Goal: Transaction & Acquisition: Obtain resource

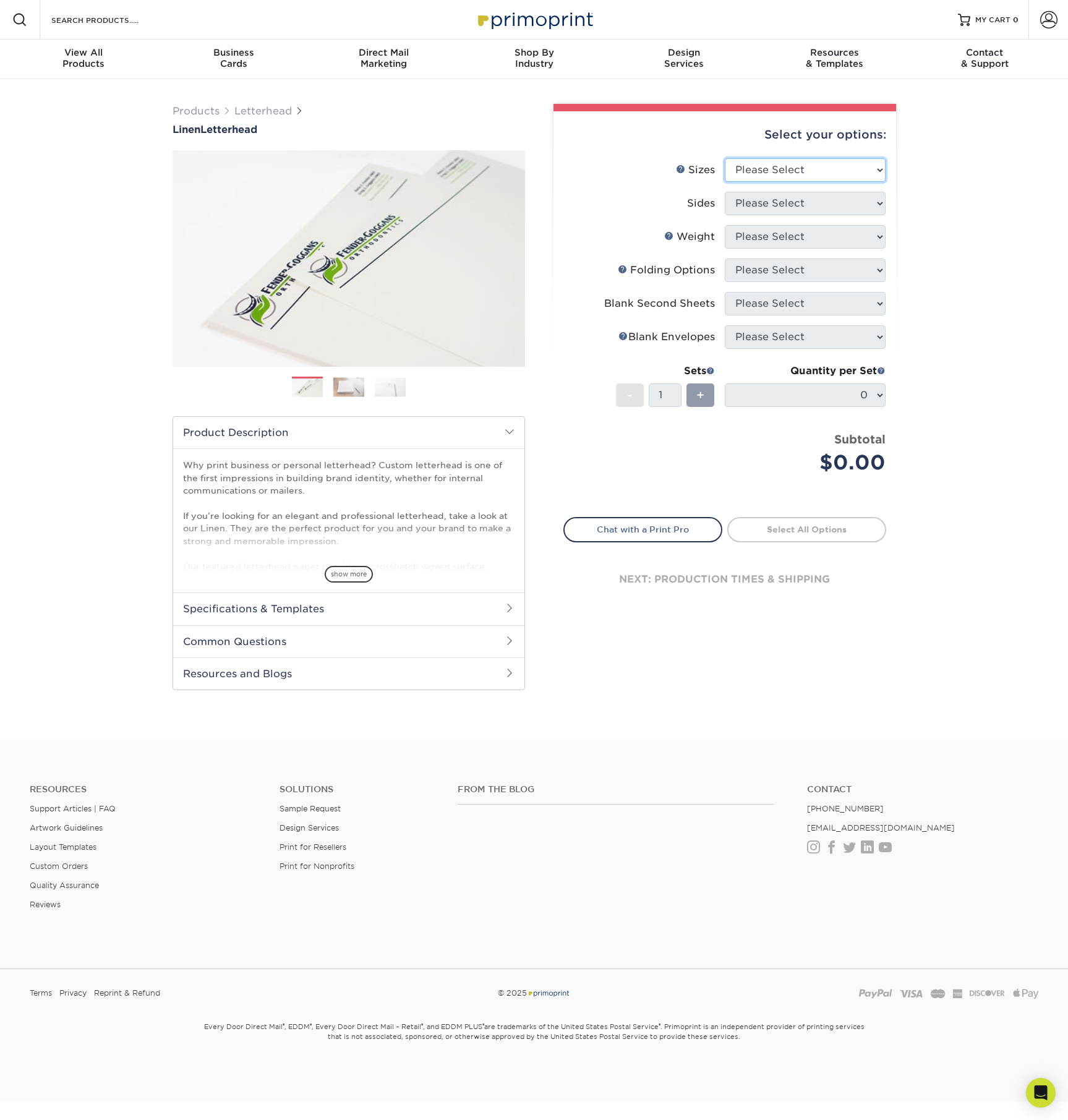
click at [810, 166] on select "Please Select 5.5" x 8.5" 8.5" x 11" 8.5" x 14" 11" x 17"" at bounding box center [805, 170] width 161 height 23
select select "8.50x11.00"
click at [725, 158] on select "Please Select 5.5" x 8.5" 8.5" x 11" 8.5" x 14" 11" x 17"" at bounding box center [805, 170] width 161 height 23
click at [806, 201] on select "Please Select Print Both Sides Print Front Only" at bounding box center [805, 203] width 161 height 23
select select "32d3c223-f82c-492b-b915-ba065a00862f"
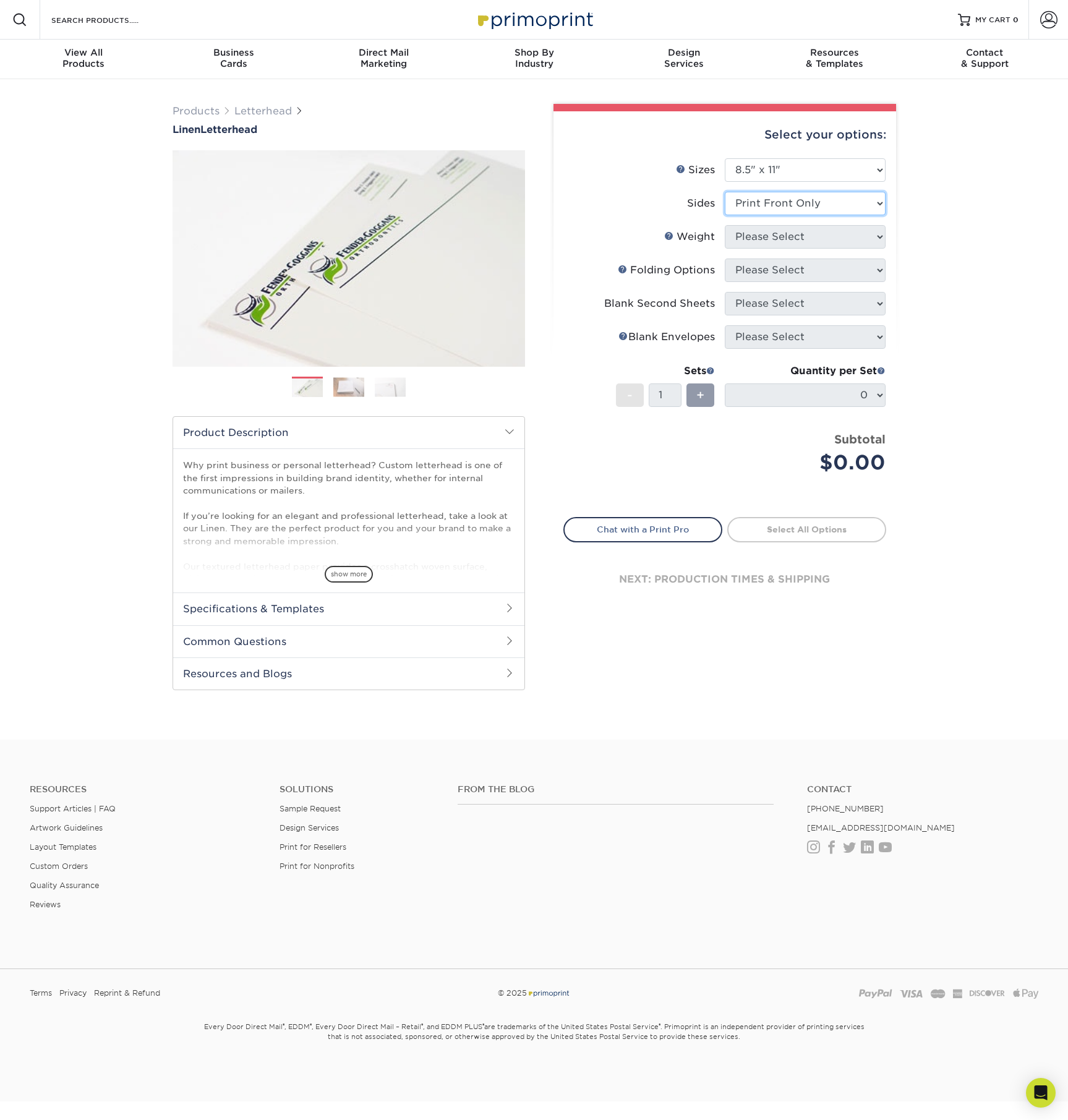
click at [725, 192] on select "Please Select Print Both Sides Print Front Only" at bounding box center [805, 203] width 161 height 23
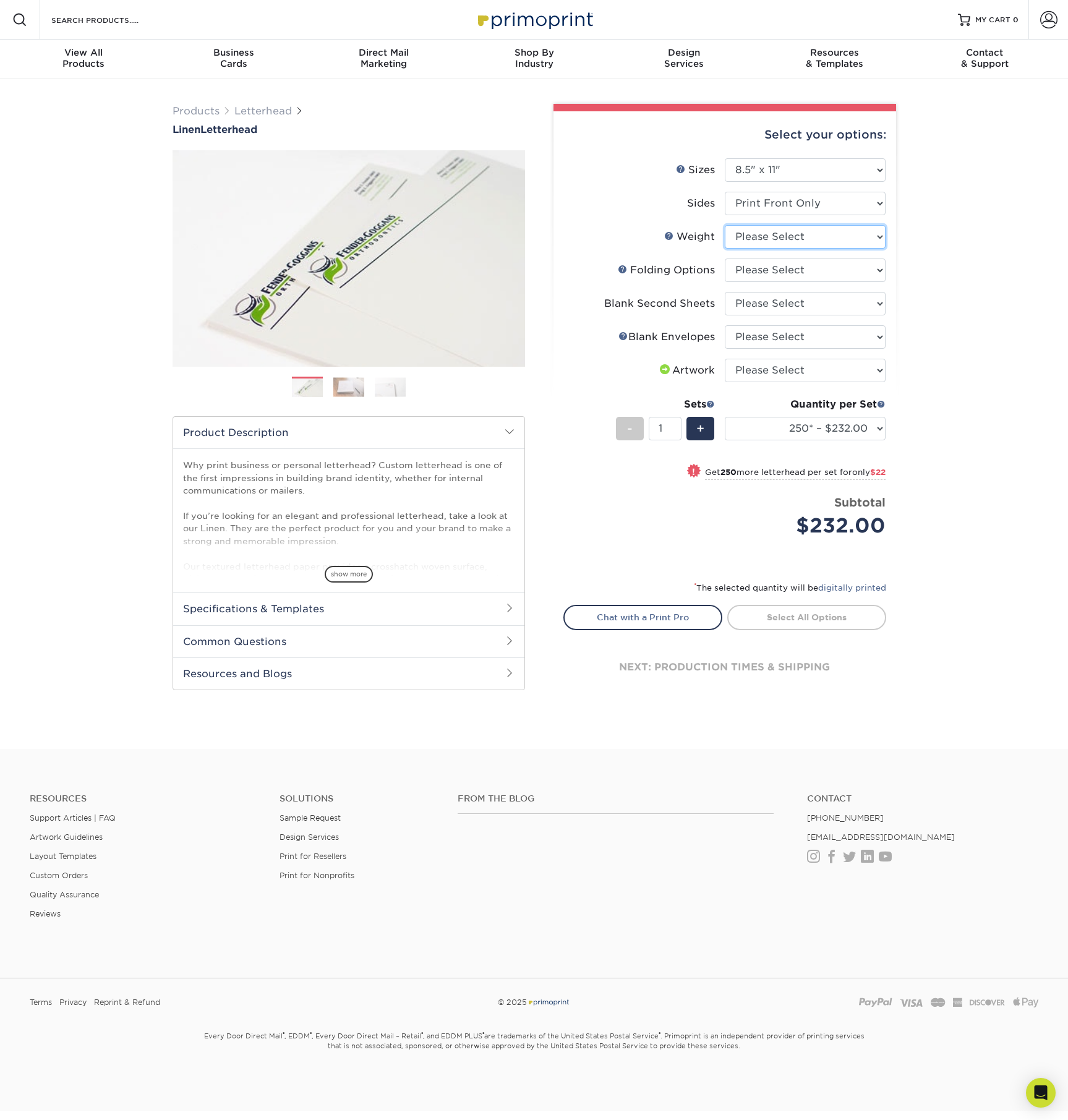
click at [834, 237] on select "Please Select 70LB" at bounding box center [805, 237] width 161 height 23
select select "70LB"
click at [725, 225] on select "Please Select 70LB" at bounding box center [805, 237] width 161 height 23
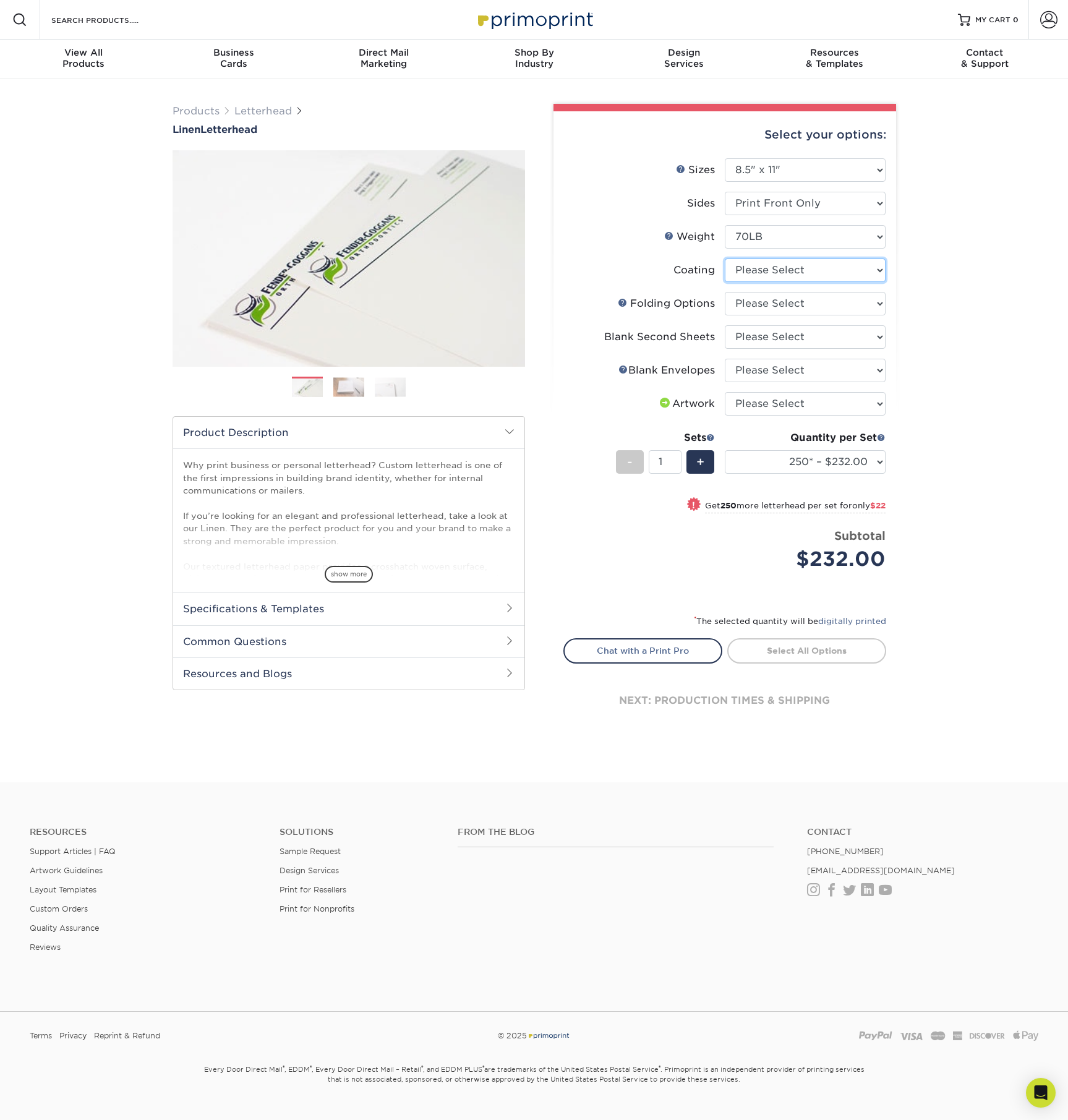
click at [874, 272] on select at bounding box center [805, 270] width 161 height 23
select select "3e7618de-abca-4bda-9f97-8b9129e913d8"
click at [725, 258] on select at bounding box center [805, 270] width 161 height 23
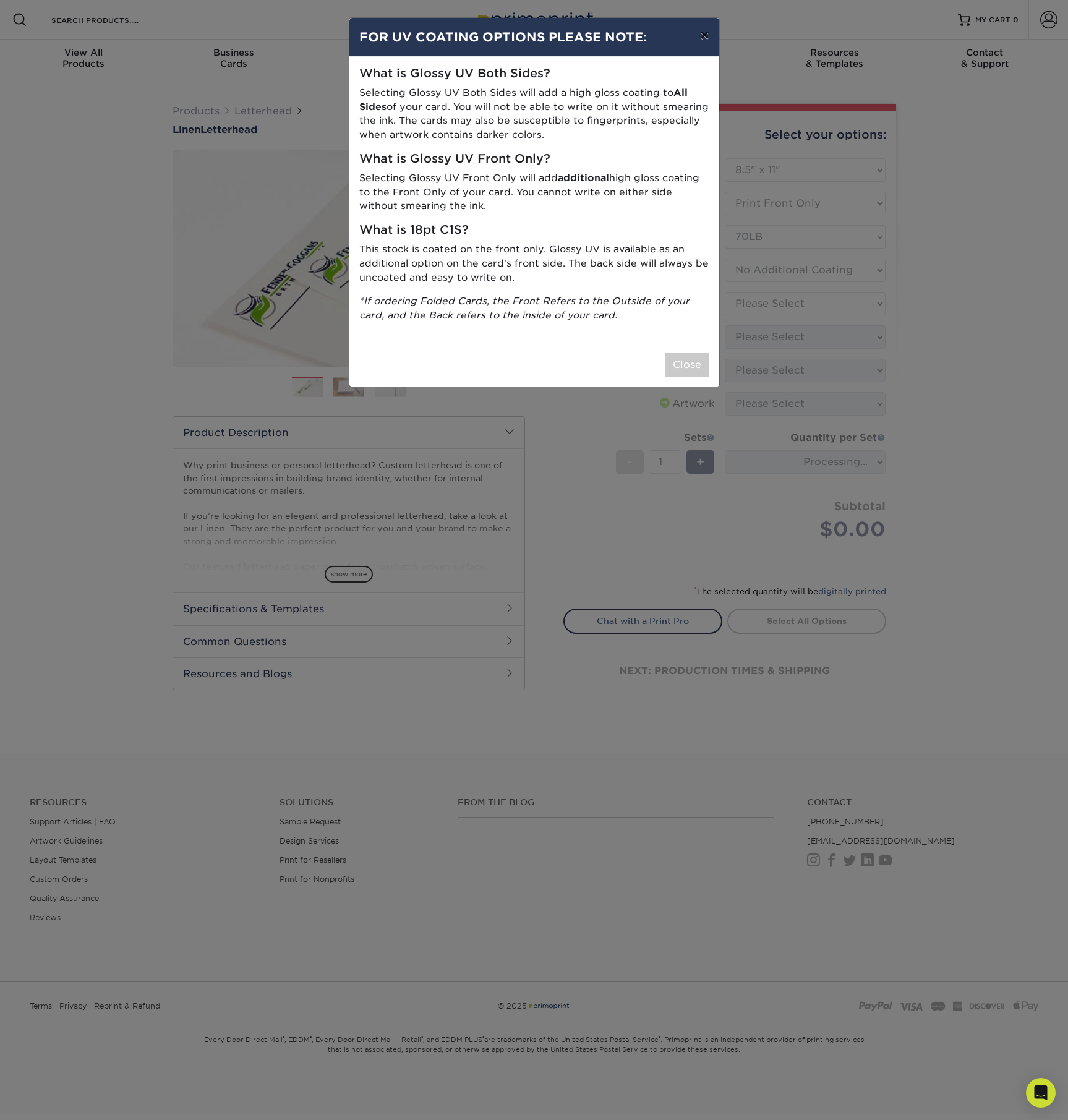
click at [706, 36] on button "×" at bounding box center [704, 36] width 28 height 35
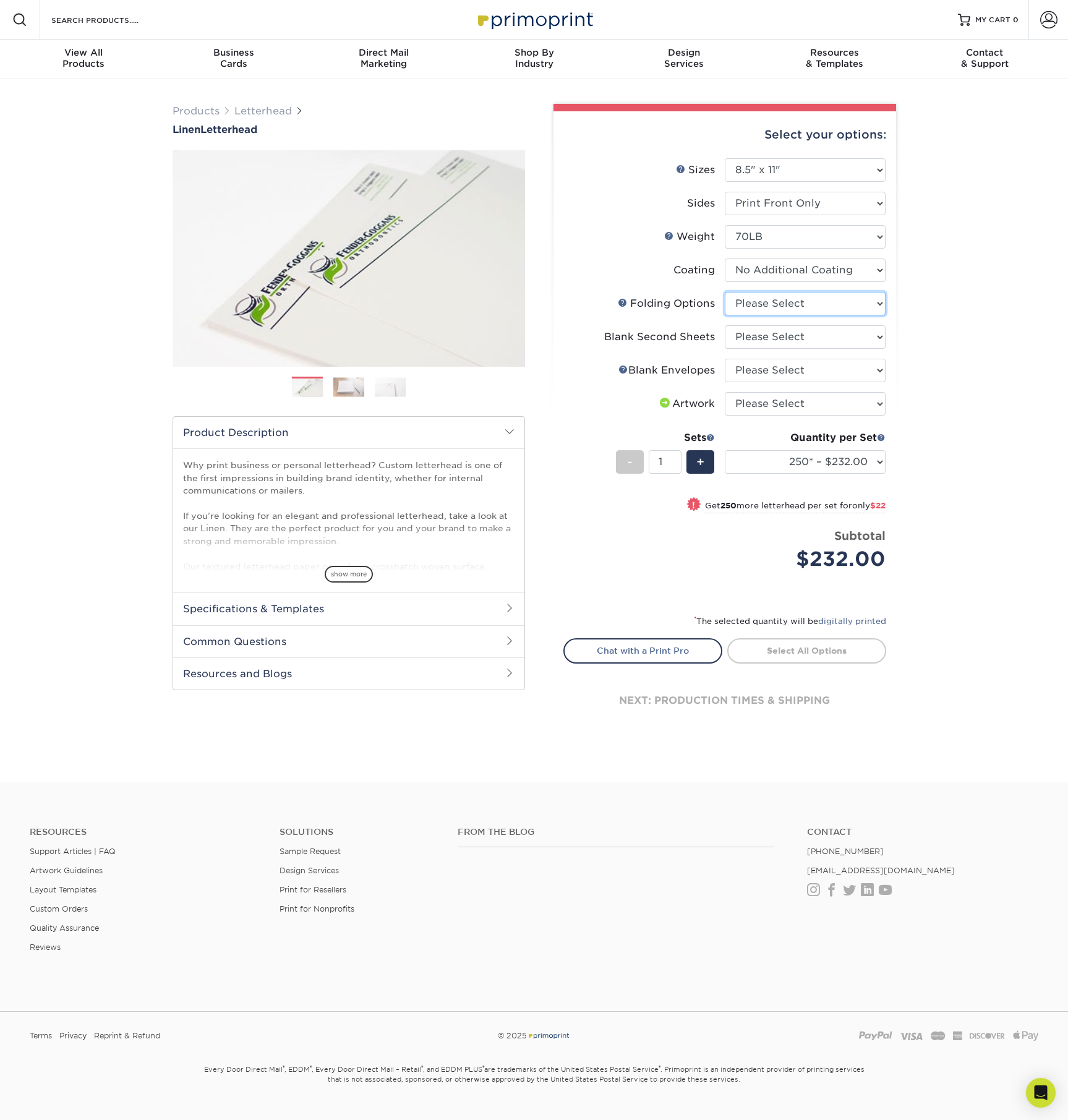
click at [877, 305] on select "Please Select FLAT - No Folding Accordion Fold Half-Fold (Vertical) Half-Fold (…" at bounding box center [805, 303] width 161 height 23
select select "9b1d5825-34d1-4721-9874-ed79abb003d7"
click at [725, 292] on select "Please Select FLAT - No Folding Accordion Fold Half-Fold (Vertical) Half-Fold (…" at bounding box center [805, 303] width 161 height 23
click at [868, 336] on select "Please Select No second blank sheets Yes 250 blank sheets Yes 500 blank sheets …" at bounding box center [805, 337] width 161 height 23
select select "80c01c16-d127-4b18-b8f3-2c0f873fa65b"
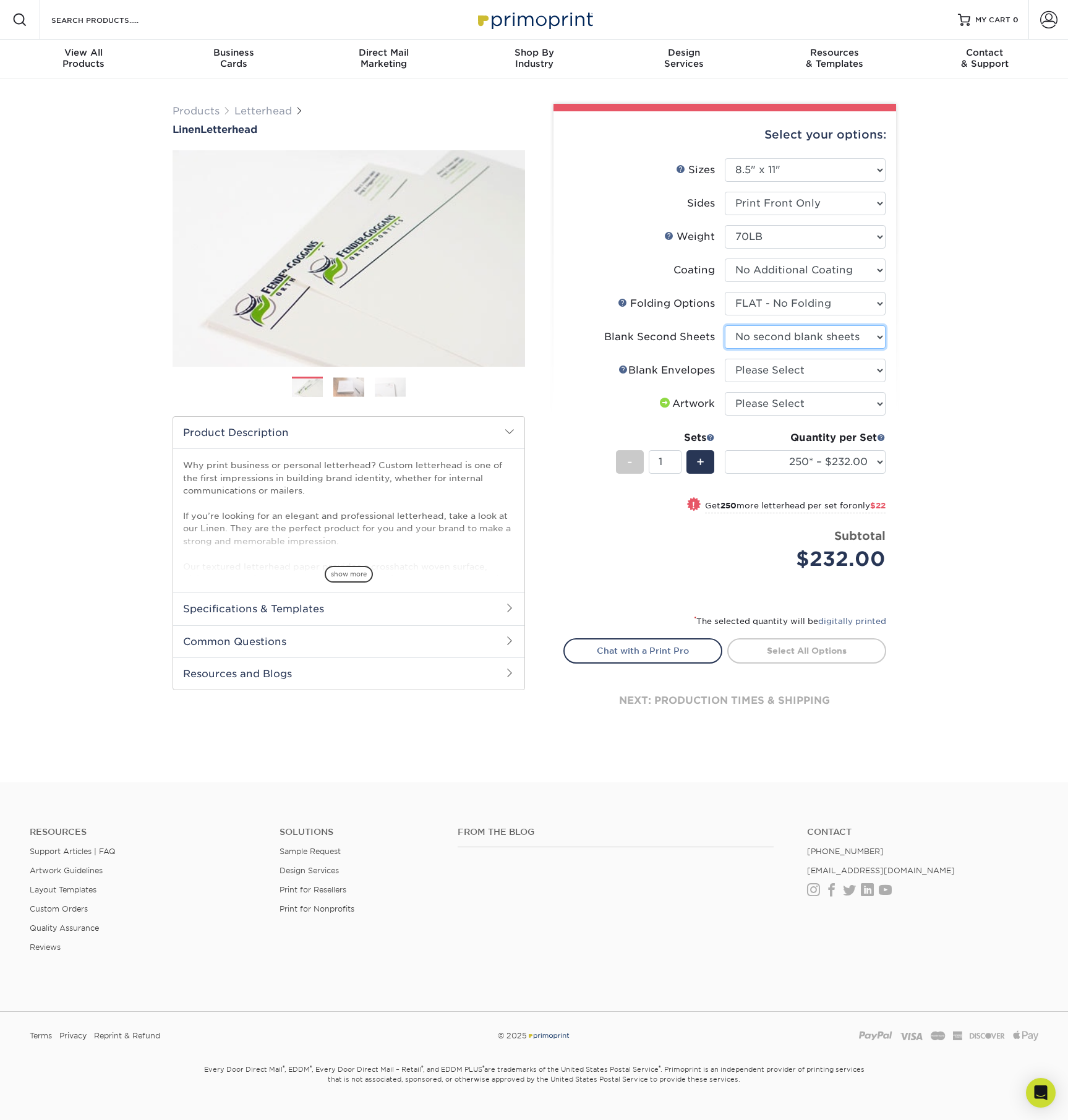
click at [725, 325] on select "Please Select No second blank sheets Yes 250 blank sheets Yes 500 blank sheets …" at bounding box center [805, 337] width 161 height 23
click at [874, 373] on select "Please Select No Blank Envelopes Yes 1000 Linen Envelopes NO 10 Yes 10000 Linen…" at bounding box center [805, 371] width 161 height 23
select select "9f137334-7cf0-4a73-8a74-a4df662606ea"
click at [725, 359] on select "Please Select No Blank Envelopes Yes 1000 Linen Envelopes NO 10 Yes 10000 Linen…" at bounding box center [805, 371] width 161 height 23
click at [878, 406] on select "Please Select I will upload files I need a design - $75" at bounding box center [805, 403] width 161 height 23
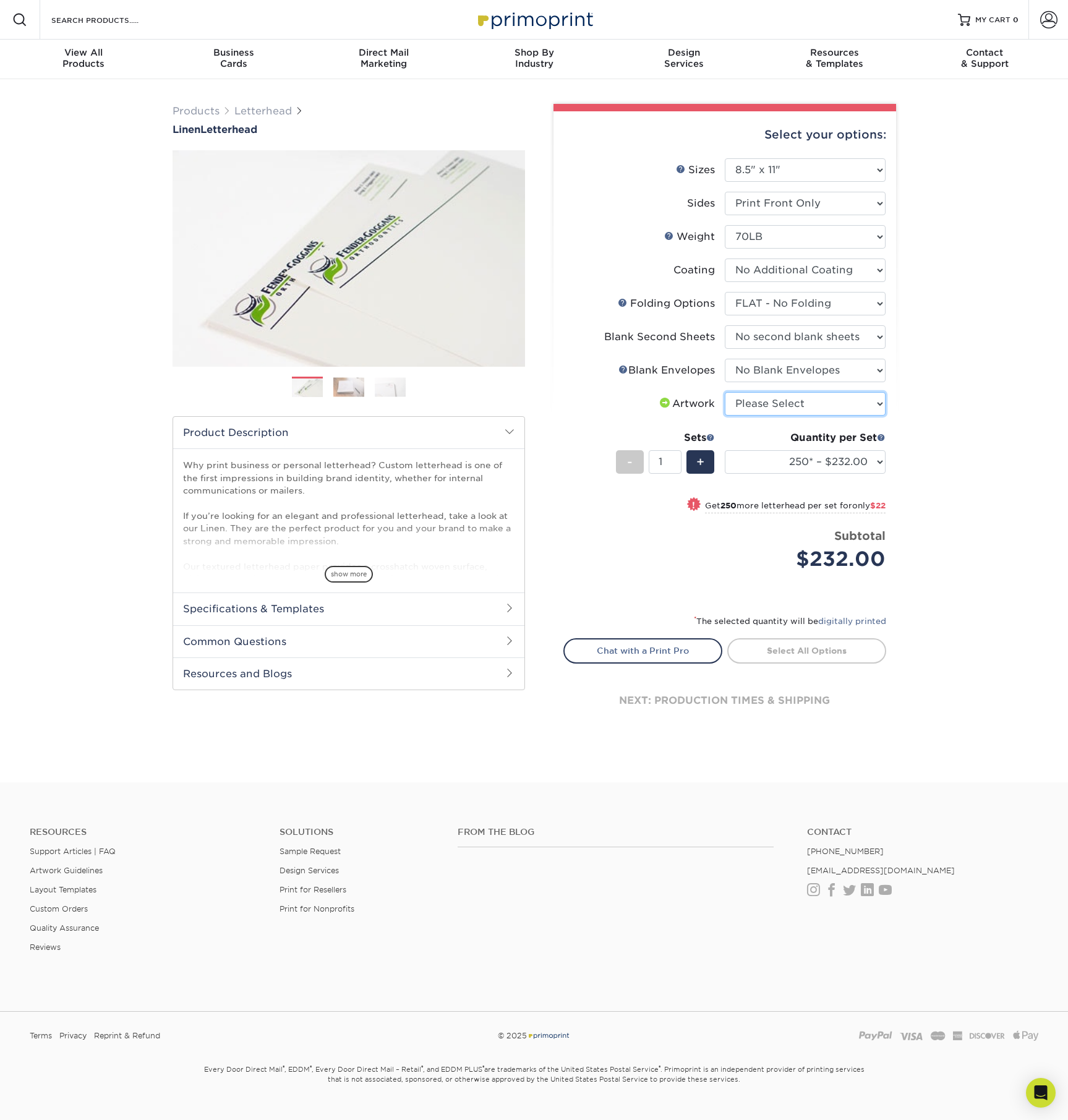
select select "upload"
click at [725, 392] on select "Please Select I will upload files I need a design - $75" at bounding box center [805, 403] width 161 height 23
click at [880, 463] on select "250* – $232.00 500* – $254.00 750 – $269.00 1000 – $283.00 1500 – $327.00 2000 …" at bounding box center [805, 462] width 161 height 23
select select "1000 – $283.00"
click at [725, 450] on select "250* – $232.00 500* – $254.00 750 – $269.00 1000 – $283.00 1500 – $327.00 2000 …" at bounding box center [805, 462] width 161 height 23
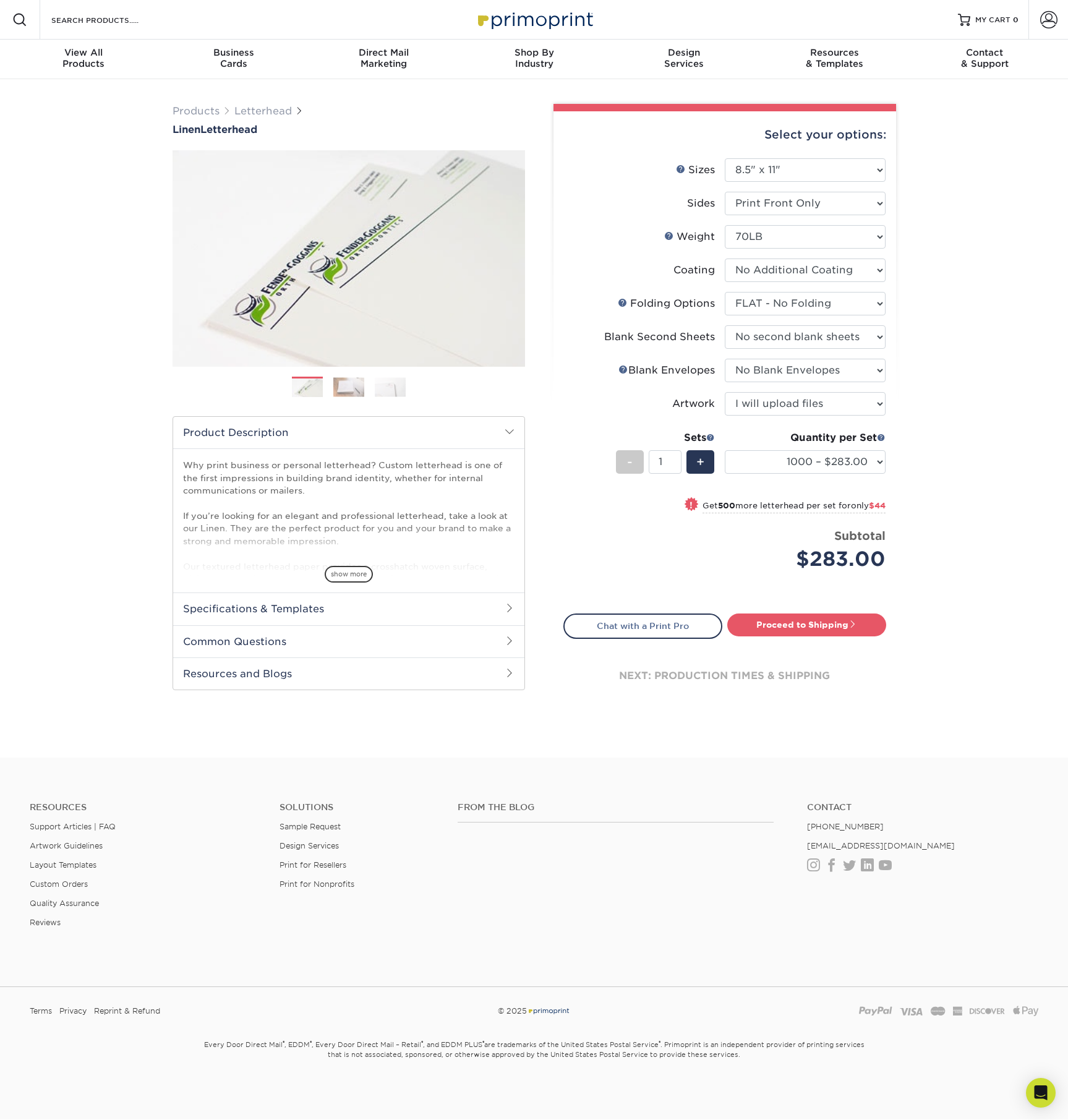
click at [342, 581] on span "show more" at bounding box center [349, 575] width 48 height 17
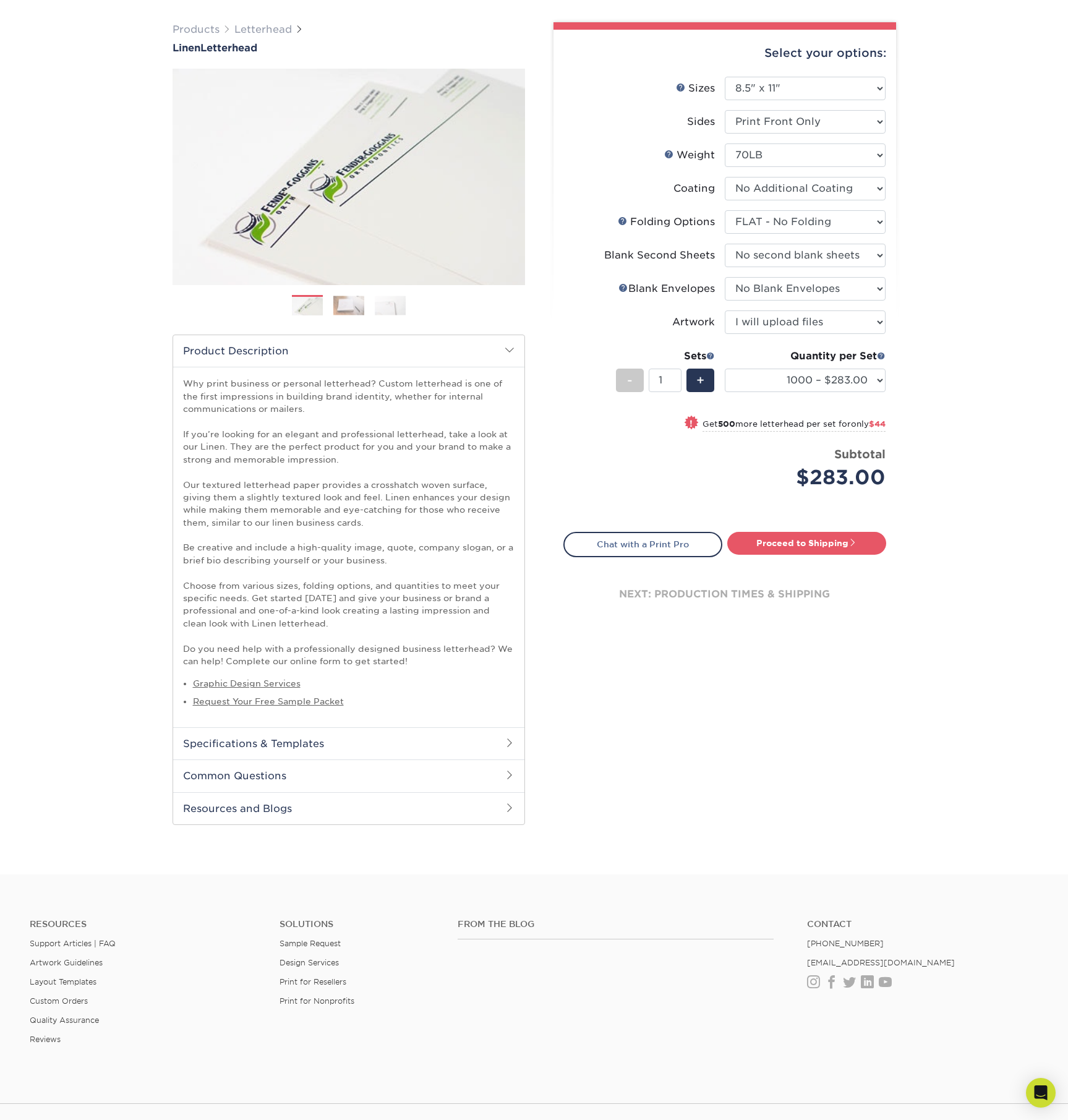
scroll to position [85, 0]
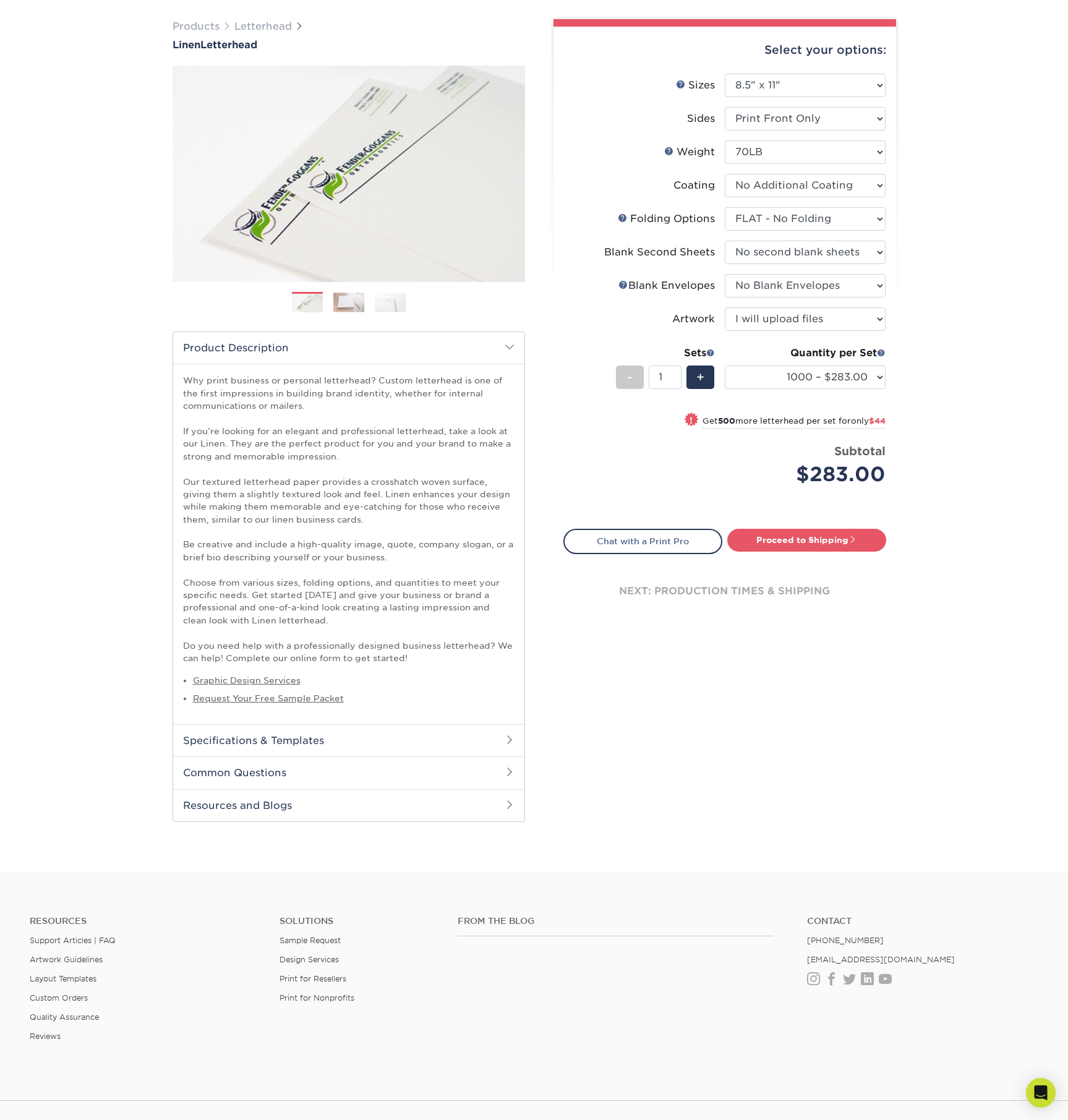
click at [511, 742] on span at bounding box center [509, 739] width 10 height 10
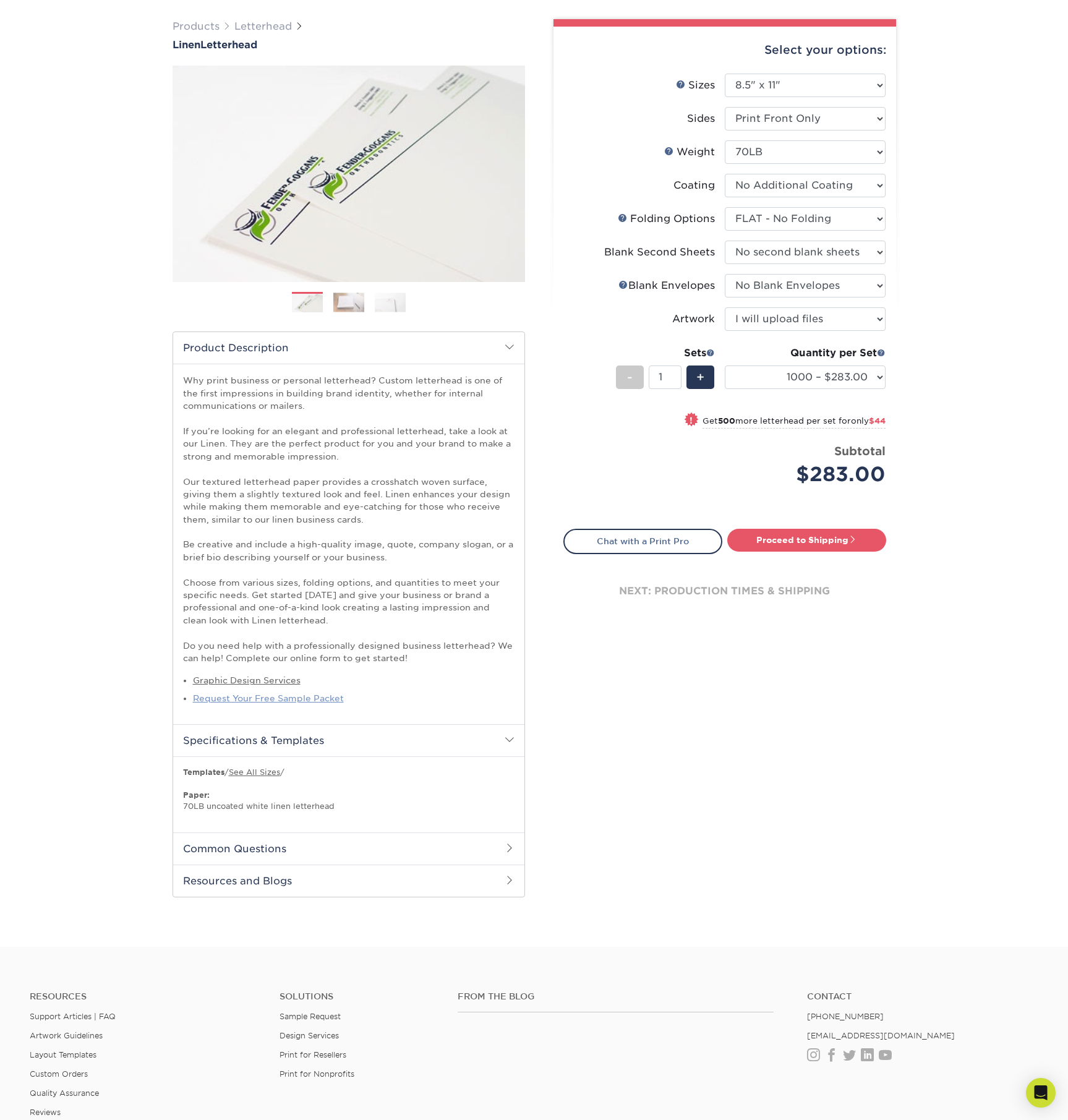
click at [280, 700] on link "Request Your Free Sample Packet" at bounding box center [269, 698] width 151 height 10
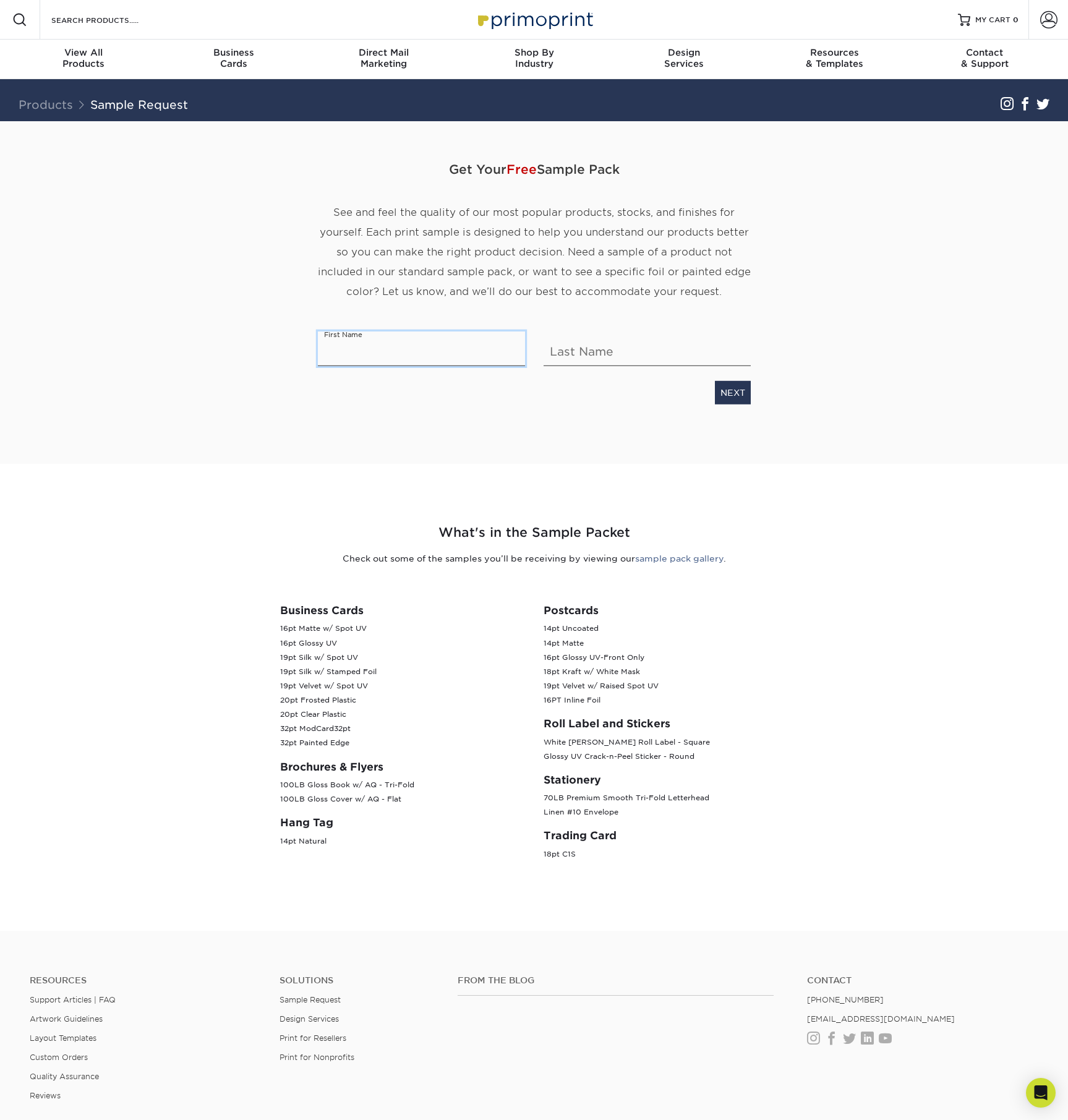
click at [359, 360] on input "text" at bounding box center [421, 349] width 207 height 35
type input "Jeanne"
type input "Hughston"
click at [735, 392] on link "NEXT" at bounding box center [733, 392] width 36 height 23
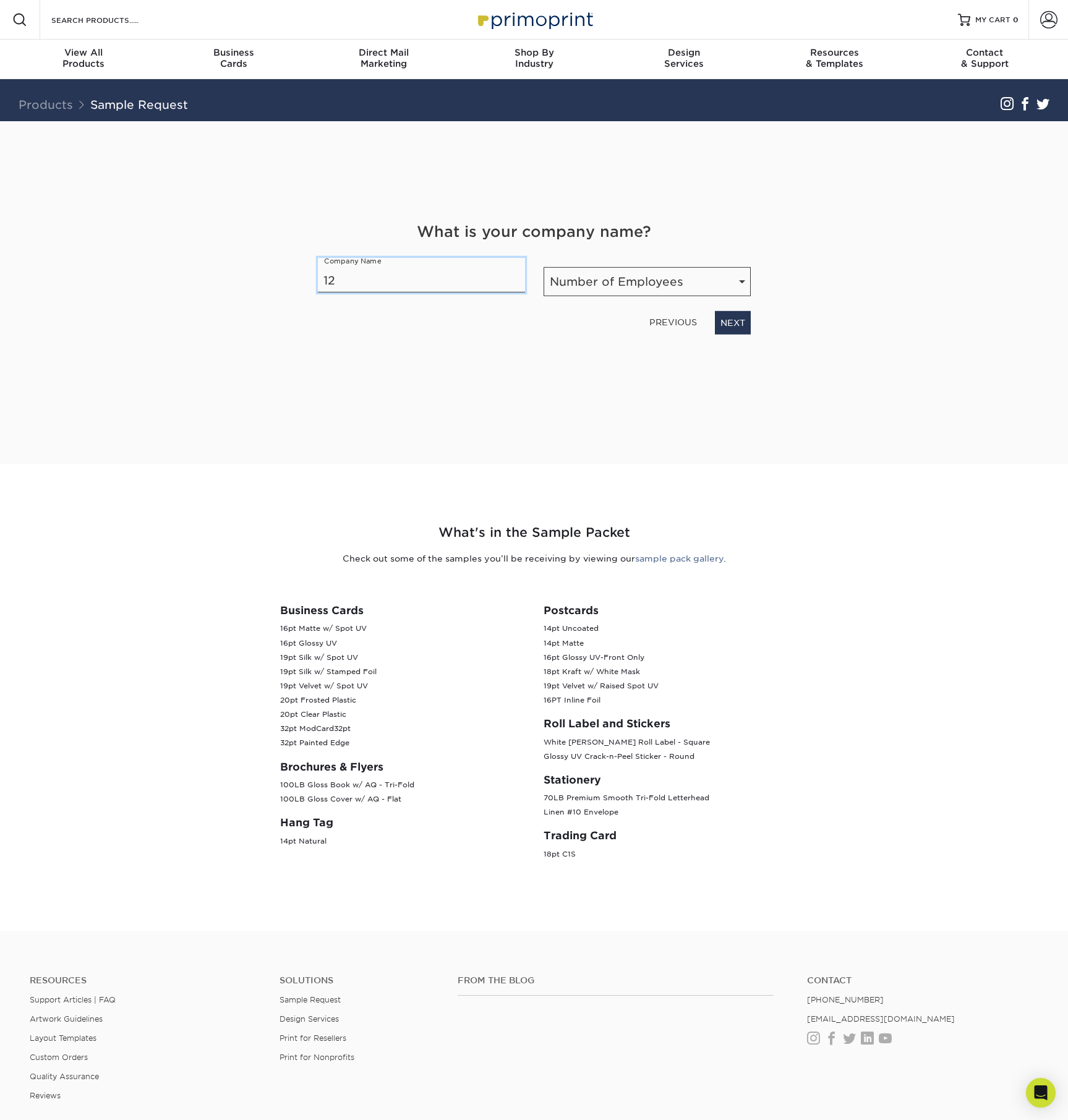
type input "1211 Studios, LLC"
click at [655, 289] on select "Number of Employees Self-employed 1-10 employees 11-50 employees 51-200 employe…" at bounding box center [647, 281] width 207 height 29
select select "Self-employed"
click at [544, 267] on select "Number of Employees Self-employed 1-10 employees 11-50 employees 51-200 employe…" at bounding box center [647, 281] width 207 height 29
click at [735, 322] on link "NEXT" at bounding box center [733, 323] width 36 height 23
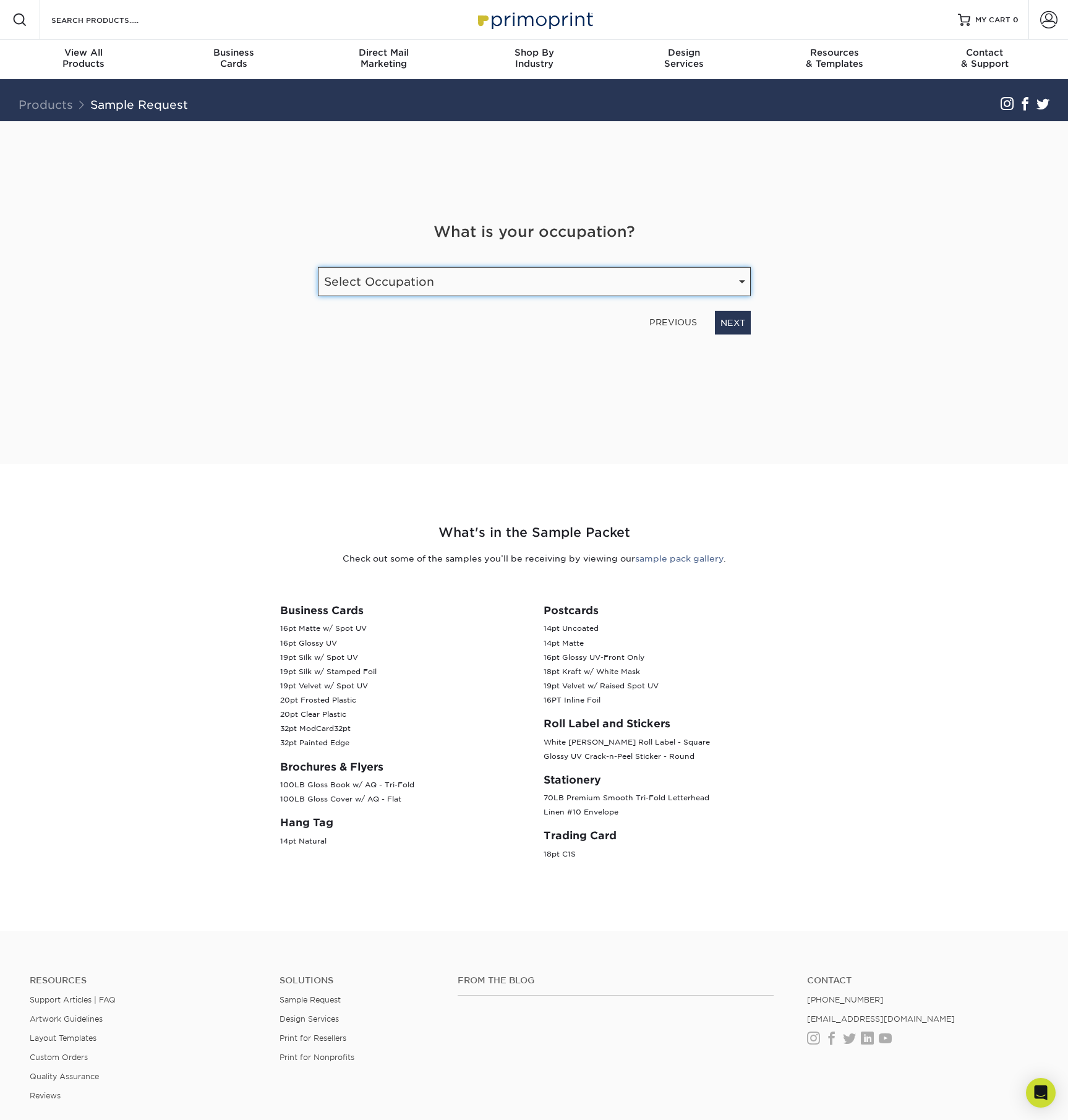
click at [484, 282] on select "Select Occupation Agency Automotive Blogger Cleaning Services Construction Educ…" at bounding box center [534, 281] width 433 height 29
select select "Agency"
click at [318, 267] on select "Select Occupation Agency Automotive Blogger Cleaning Services Construction Educ…" at bounding box center [534, 281] width 433 height 29
click at [729, 321] on link "NEXT" at bounding box center [733, 323] width 36 height 23
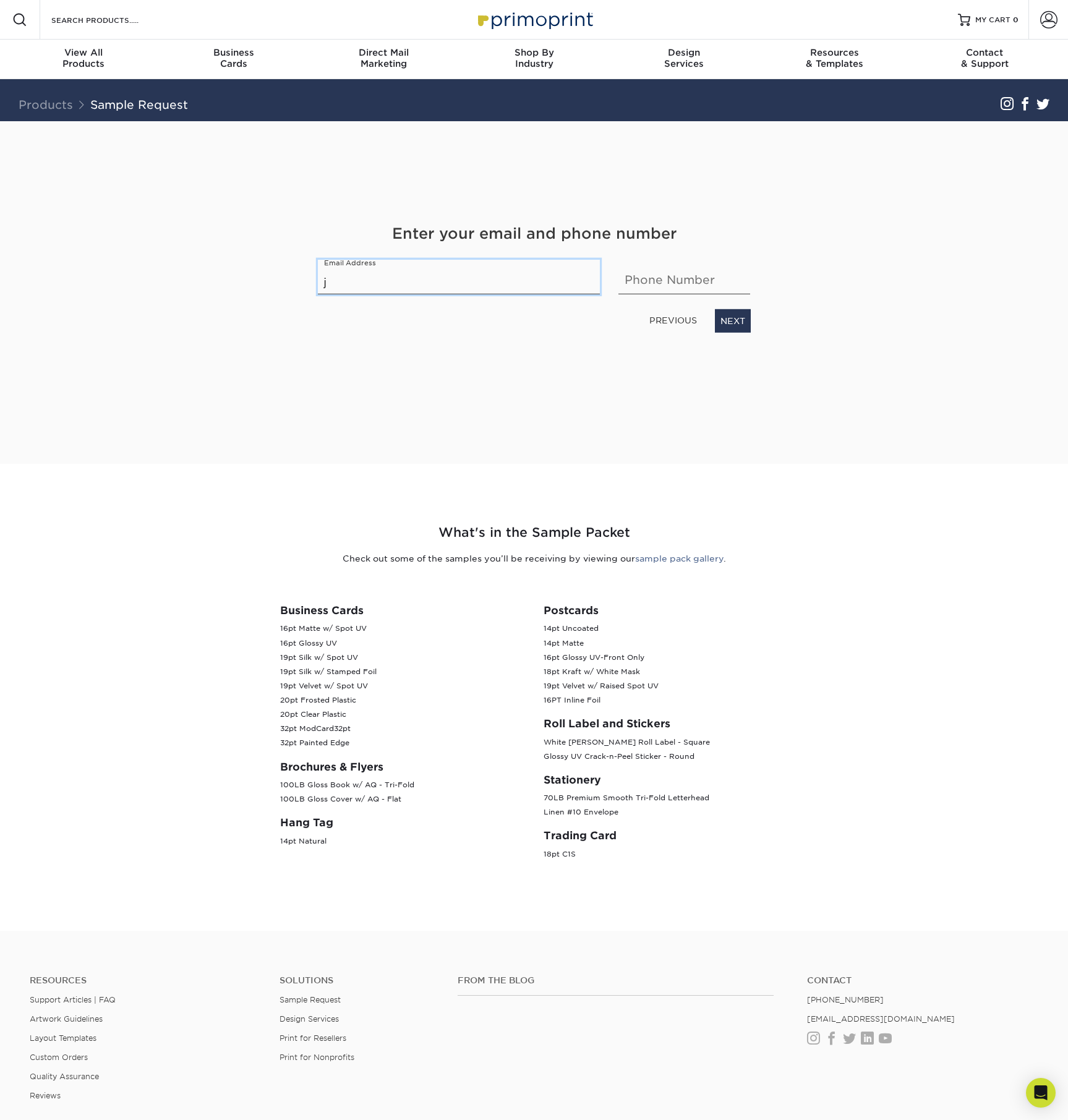
type input "jeanne@1211studios.com"
type input "9563718010"
click at [737, 320] on link "NEXT" at bounding box center [733, 321] width 36 height 23
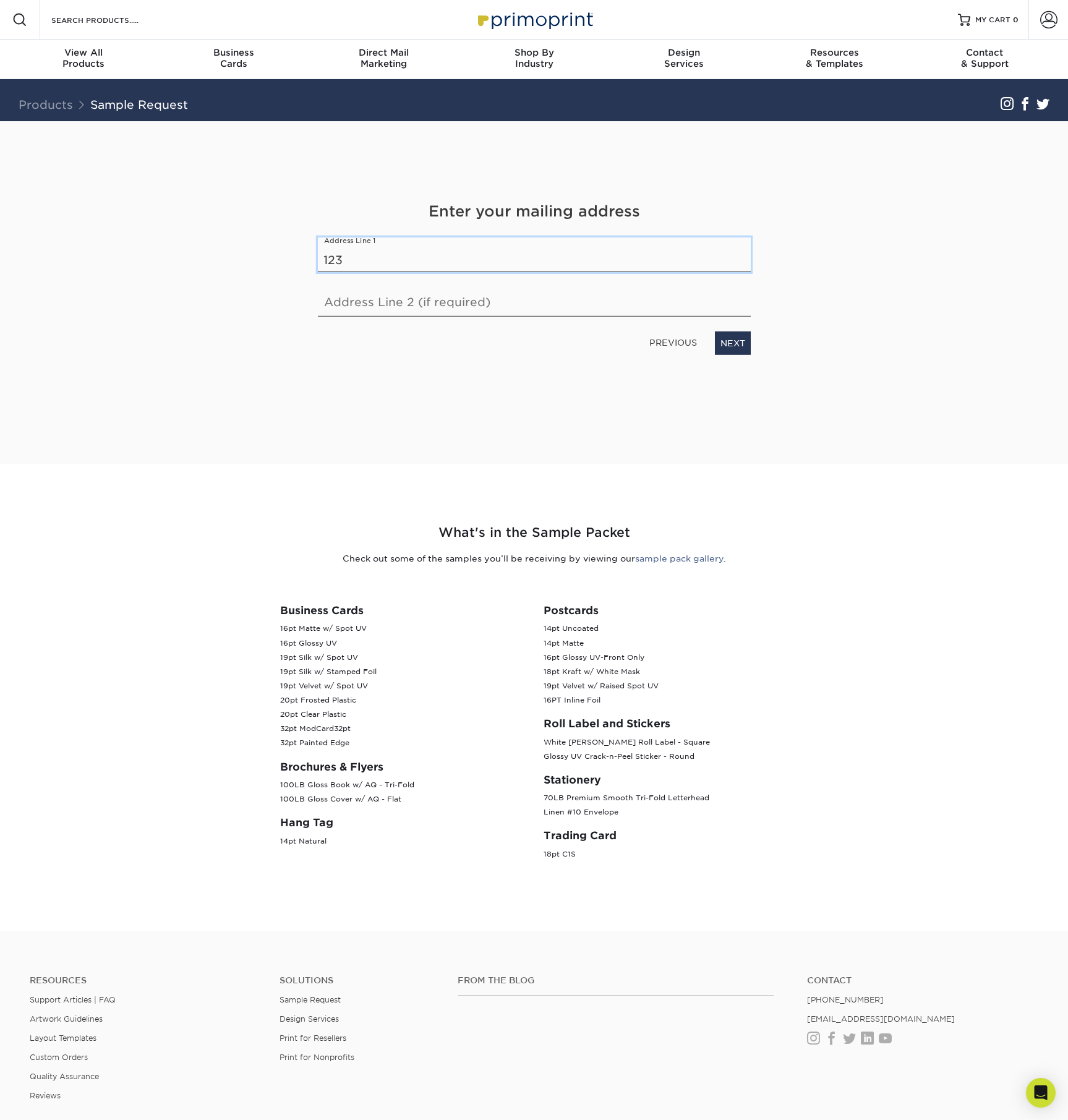
type input "1235 Sandy Hill Drive"
click at [726, 342] on link "NEXT" at bounding box center [733, 343] width 36 height 23
type input "BROWNSVILLE"
type input "78520"
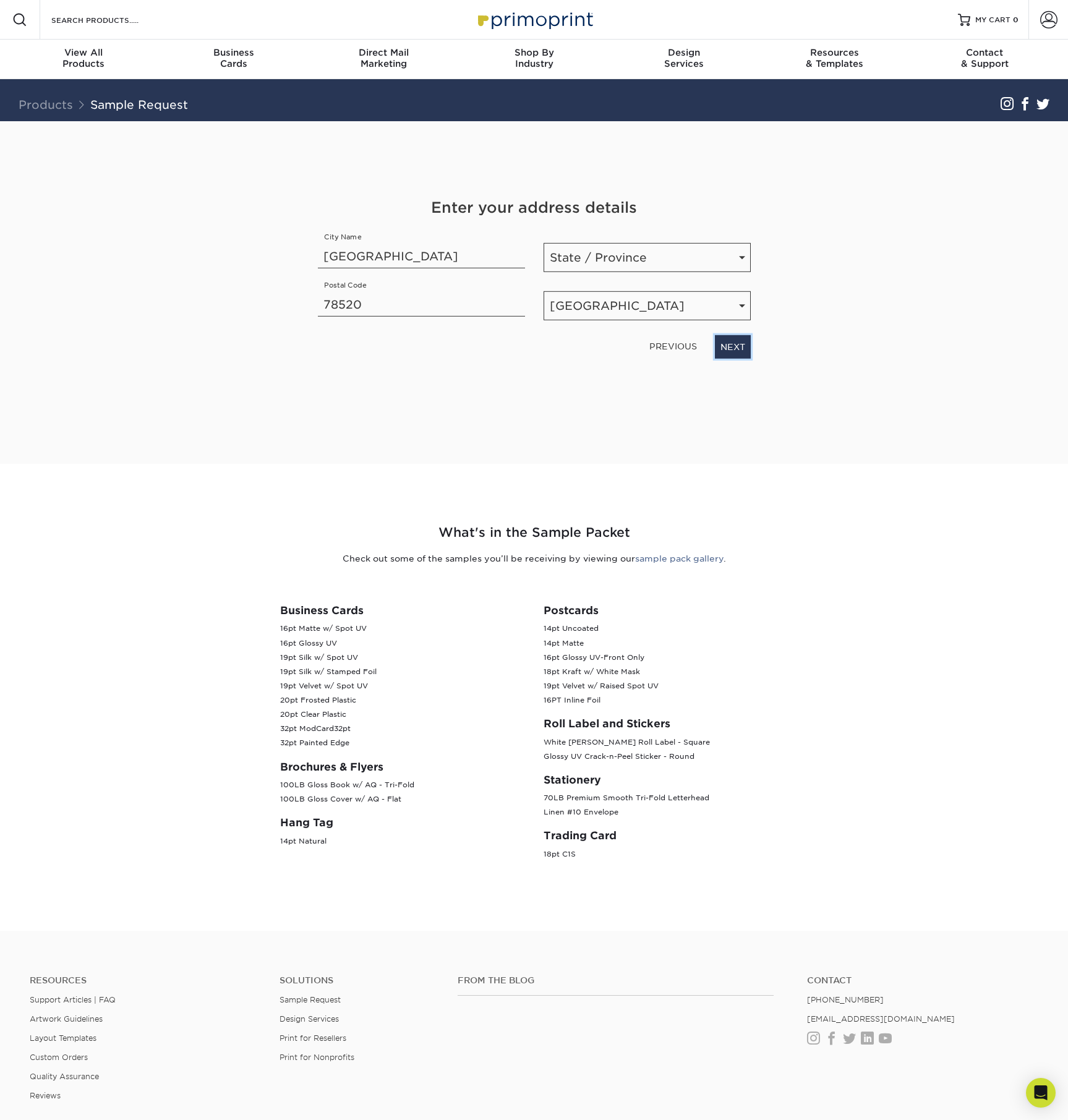
click at [740, 346] on link "NEXT" at bounding box center [733, 347] width 36 height 23
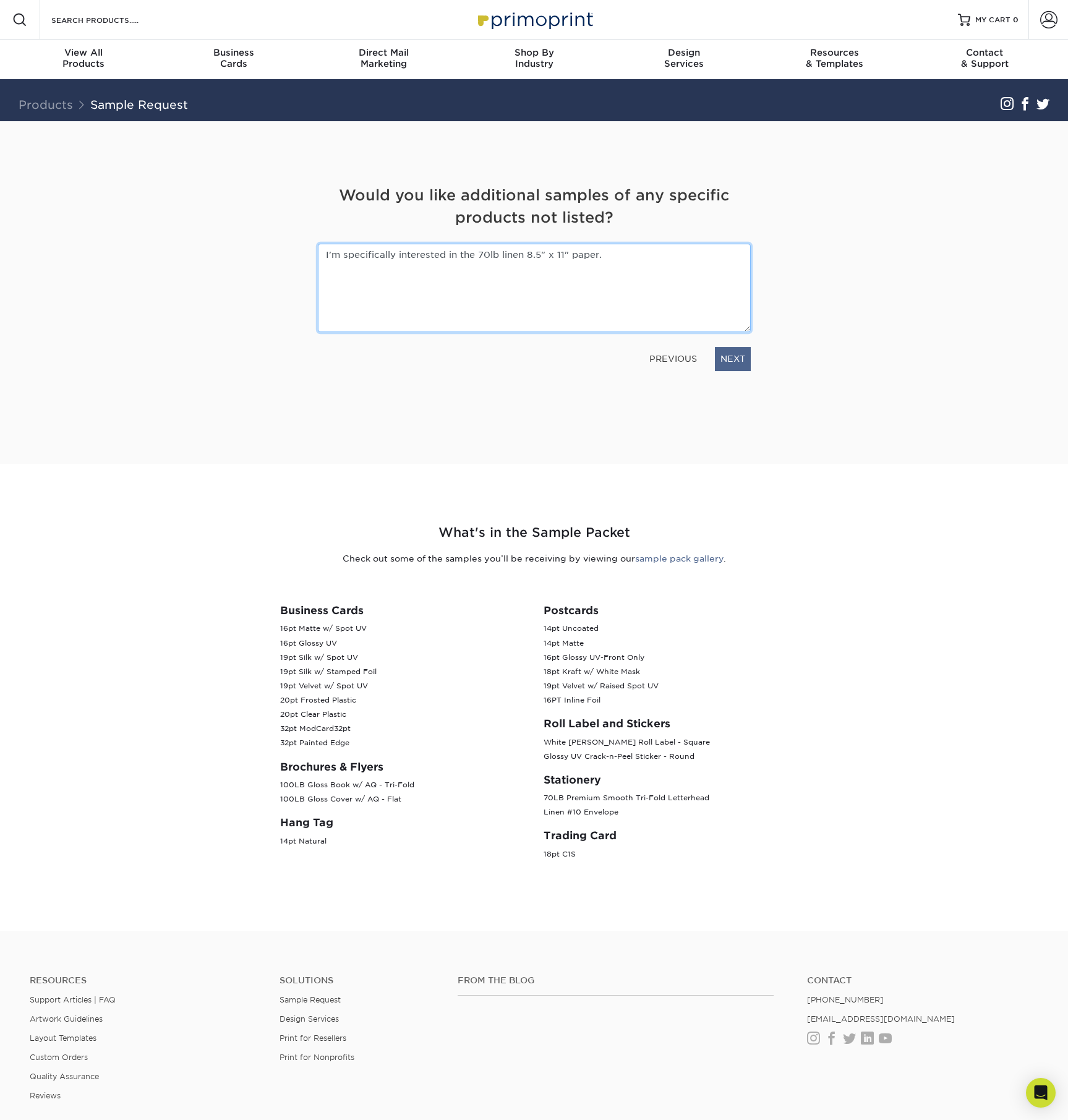
type textarea "I'm specifically interested in the 70lb linen 8.5" x 11" paper."
click at [734, 356] on link "NEXT" at bounding box center [733, 358] width 36 height 23
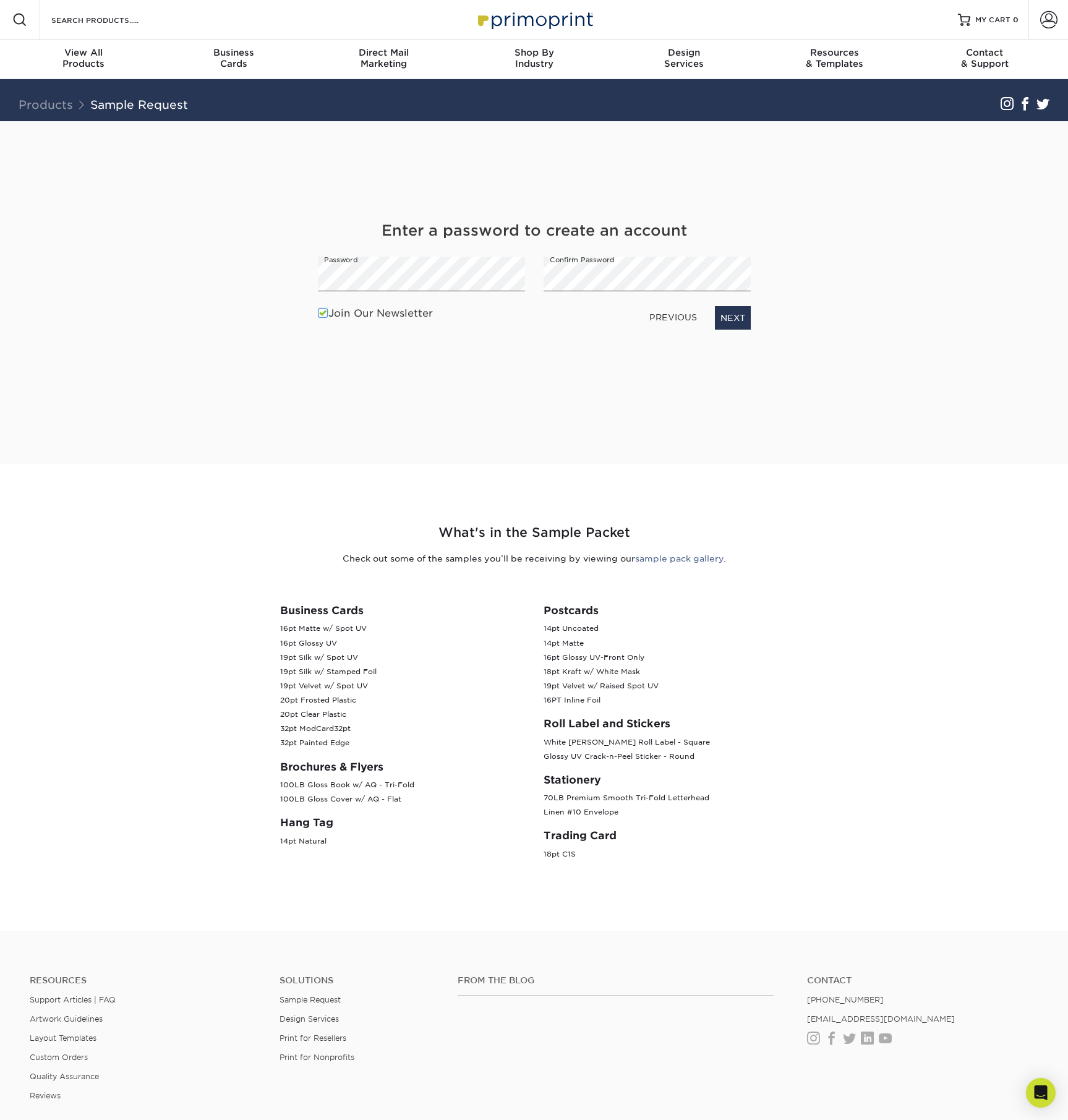
drag, startPoint x: 898, startPoint y: 445, endPoint x: 883, endPoint y: 441, distance: 15.5
click at [898, 445] on div "Get Your Free Sample Pack See and feel the quality of our most popular products…" at bounding box center [535, 292] width 743 height 343
click at [739, 323] on link "NEXT" at bounding box center [733, 318] width 36 height 23
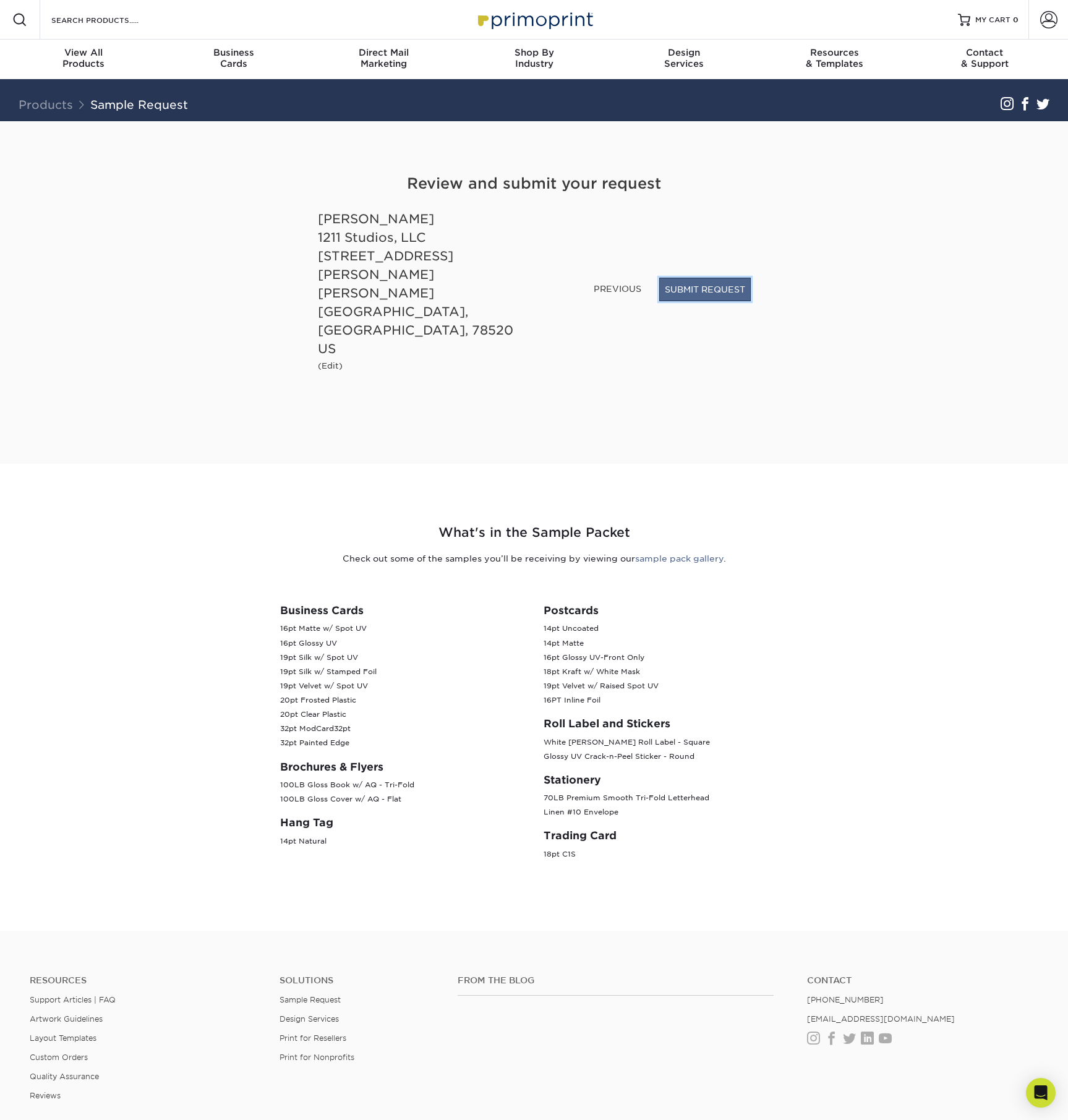
click at [728, 301] on button "SUBMIT REQUEST" at bounding box center [705, 289] width 92 height 23
